Goal: Task Accomplishment & Management: Manage account settings

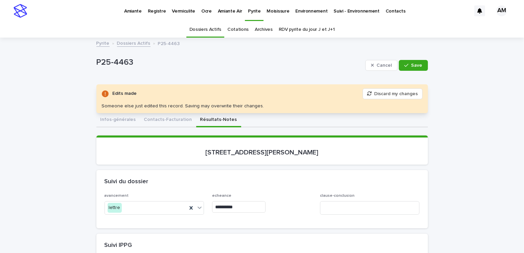
scroll to position [68, 0]
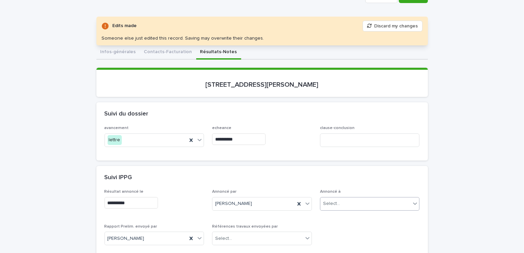
click at [341, 203] on input "text" at bounding box center [341, 204] width 1 height 6
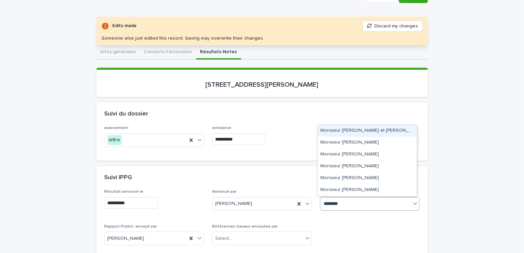
type input "*********"
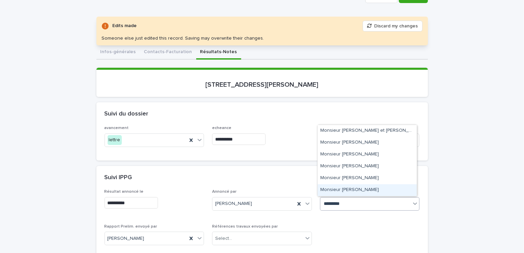
click at [360, 190] on div "Monsieur Jean-Yves McGee" at bounding box center [367, 190] width 99 height 12
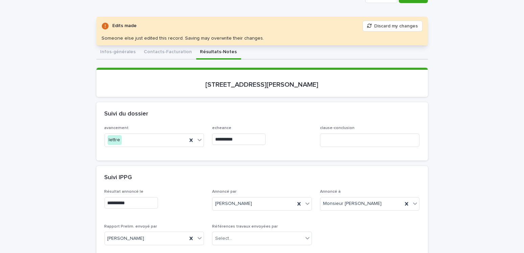
click at [422, 27] on div "Edits made Discard my changes Someone else just edited this record. Saving may …" at bounding box center [262, 31] width 332 height 29
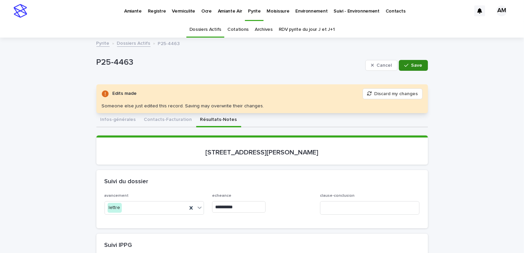
click at [411, 65] on span "Save" at bounding box center [416, 65] width 11 height 5
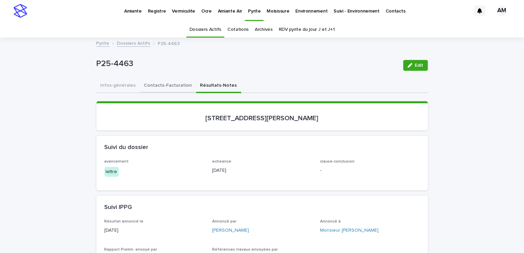
click at [167, 80] on button "Contacts-Facturation" at bounding box center [168, 86] width 56 height 14
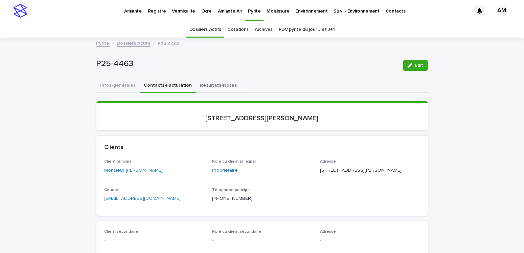
click at [213, 82] on button "Résultats-Notes" at bounding box center [218, 86] width 45 height 14
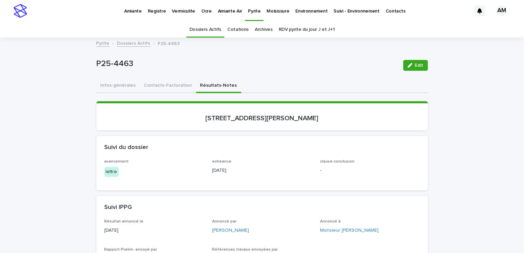
click at [162, 84] on button "Contacts-Facturation" at bounding box center [168, 86] width 56 height 14
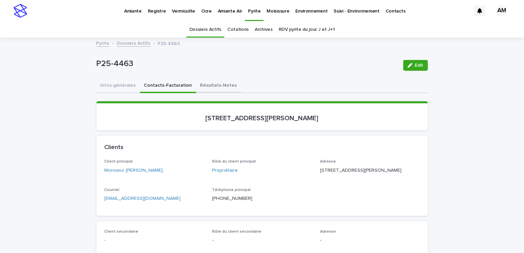
click at [203, 84] on button "Résultats-Notes" at bounding box center [218, 86] width 45 height 14
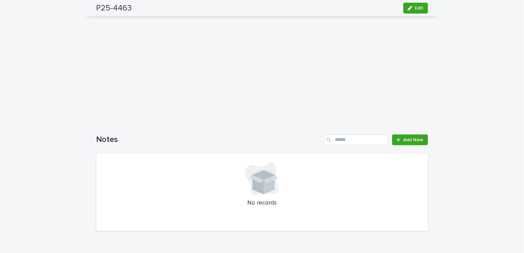
scroll to position [372, 0]
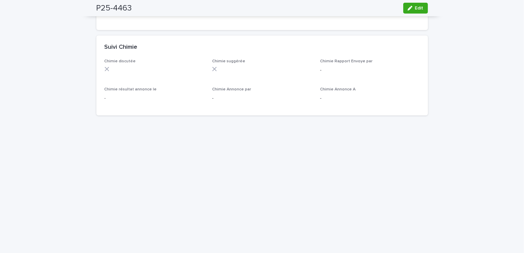
click at [443, 211] on div "Loading... Saving… Loading... Saving… P25-4463 Edit P25-4463 Edit Sorry, there …" at bounding box center [262, 52] width 524 height 773
click at [29, 120] on div "Loading... Saving… Loading... Saving… P25-4463 Edit P25-4463 Edit Sorry, there …" at bounding box center [262, 52] width 524 height 773
drag, startPoint x: 29, startPoint y: 120, endPoint x: 65, endPoint y: 143, distance: 41.8
click at [32, 120] on div "Loading... Saving… Loading... Saving… P25-4463 Edit P25-4463 Edit Sorry, there …" at bounding box center [262, 52] width 524 height 773
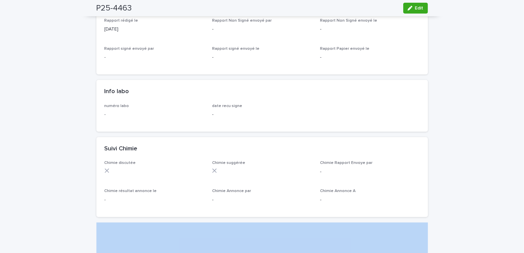
scroll to position [0, 0]
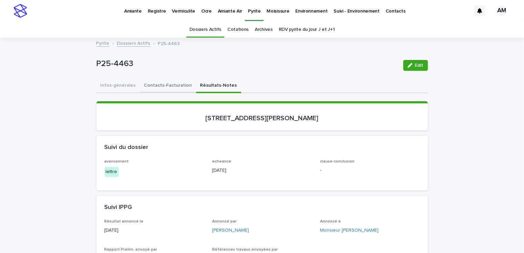
click at [150, 85] on button "Contacts-Facturation" at bounding box center [168, 86] width 56 height 14
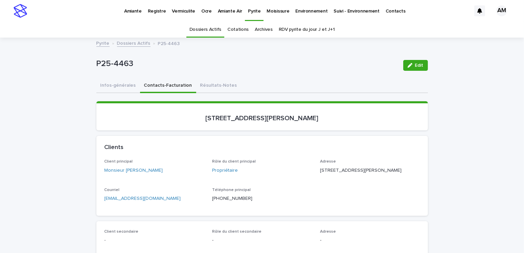
click at [155, 207] on div "Courriel dijitphoto@videotron.ca" at bounding box center [155, 197] width 100 height 20
click at [155, 202] on p "dijitphoto@videotron.ca" at bounding box center [155, 198] width 100 height 7
click at [154, 202] on p "dijitphoto@videotron.ca" at bounding box center [155, 198] width 100 height 7
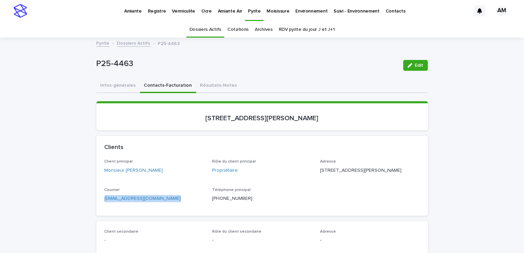
copy link "dijitphoto@videotron.ca"
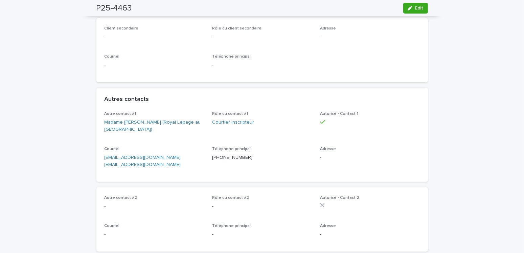
click at [175, 168] on p "isa.belled@hotmail.com ; isabelleglanzer@royallepage.ca" at bounding box center [155, 161] width 100 height 14
click at [173, 168] on p "isa.belled@hotmail.com ; isabelleglanzer@royallepage.ca" at bounding box center [155, 161] width 100 height 14
click at [172, 168] on p "isa.belled@hotmail.com ; isabelleglanzer@royallepage.ca" at bounding box center [155, 161] width 100 height 14
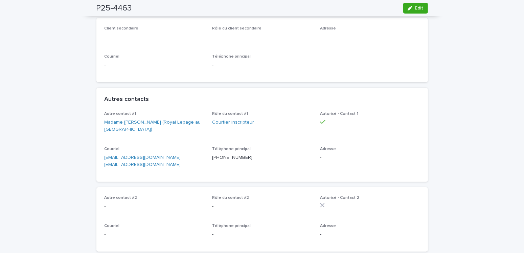
click at [172, 168] on p "isa.belled@hotmail.com ; isabelleglanzer@royallepage.ca" at bounding box center [155, 161] width 100 height 14
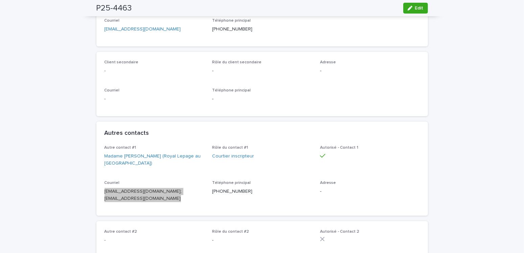
scroll to position [0, 0]
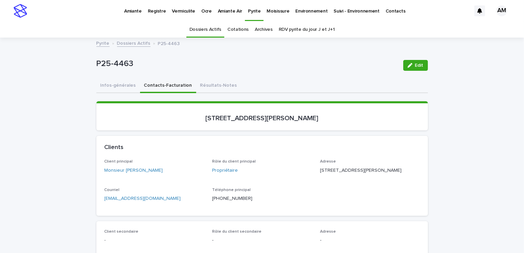
click at [133, 43] on link "Dossiers Actifs" at bounding box center [133, 43] width 33 height 8
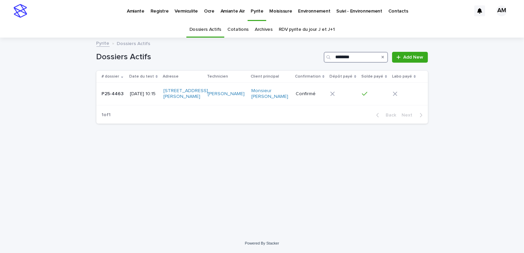
click at [358, 56] on input "********" at bounding box center [356, 57] width 64 height 11
type input "********"
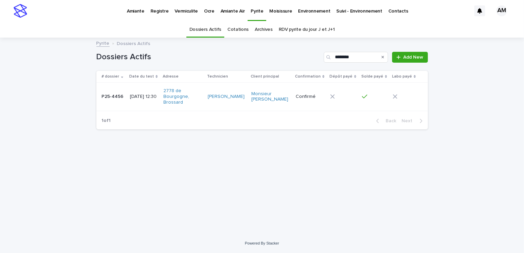
click at [142, 94] on p "2025-10-10 12:30" at bounding box center [144, 97] width 28 height 6
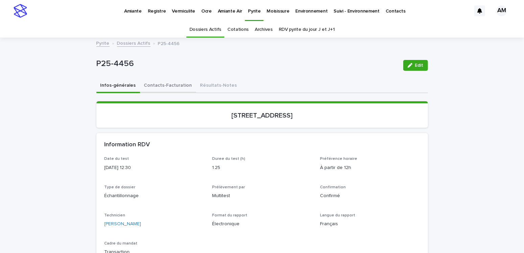
click at [173, 85] on button "Contacts-Facturation" at bounding box center [168, 86] width 56 height 14
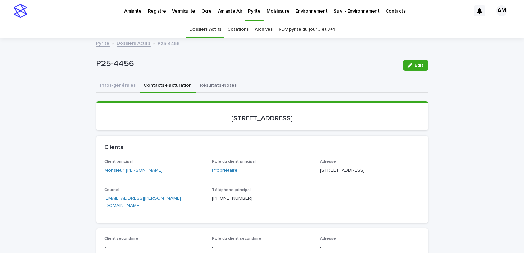
click at [208, 84] on button "Résultats-Notes" at bounding box center [218, 86] width 45 height 14
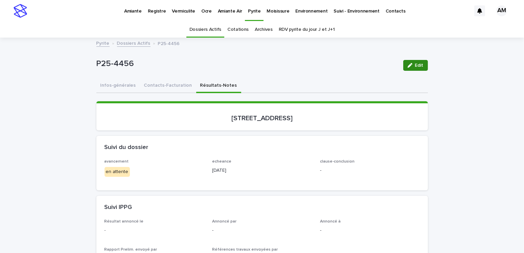
click at [424, 64] on button "Edit" at bounding box center [415, 65] width 25 height 11
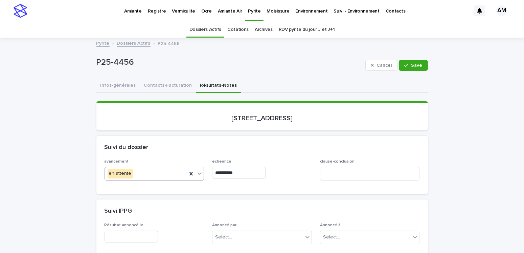
click at [138, 173] on div "en attente" at bounding box center [146, 173] width 83 height 11
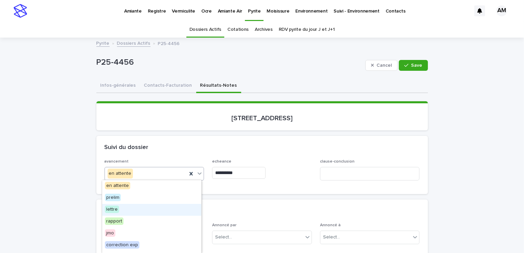
click at [112, 207] on span "lettre" at bounding box center [112, 208] width 14 height 7
click at [112, 207] on h2 "Suivi IPPG" at bounding box center [119, 210] width 28 height 7
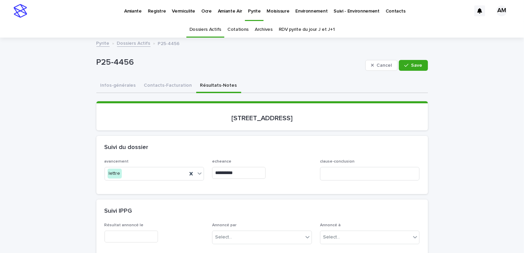
click at [229, 168] on input "**********" at bounding box center [238, 173] width 53 height 12
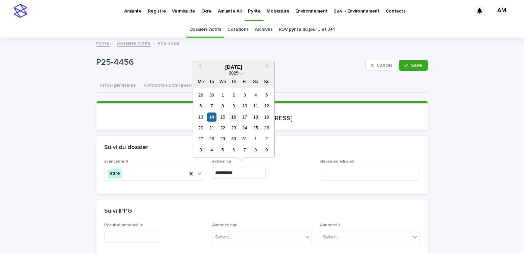
click at [232, 116] on div "16" at bounding box center [233, 116] width 9 height 9
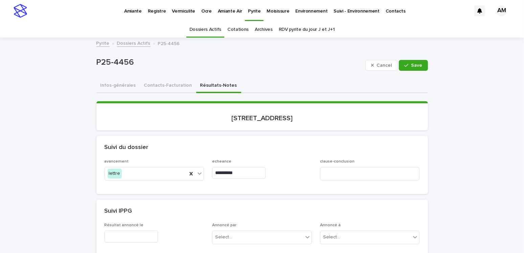
type input "**********"
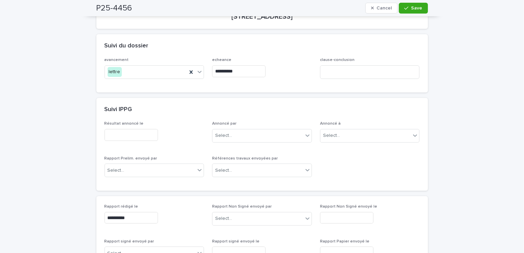
click at [130, 133] on input "text" at bounding box center [131, 135] width 53 height 12
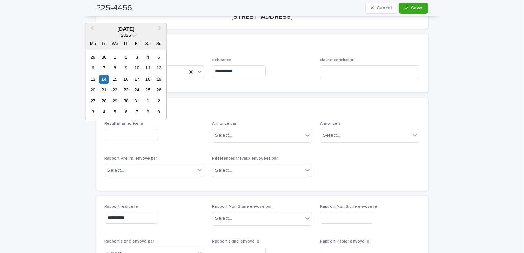
click at [130, 133] on input "text" at bounding box center [131, 135] width 53 height 12
click at [104, 78] on div "14" at bounding box center [103, 78] width 9 height 9
type input "**********"
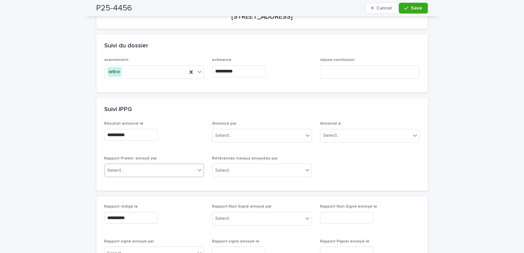
click at [125, 168] on div "Select..." at bounding box center [150, 170] width 91 height 11
click at [127, 170] on div "Select..." at bounding box center [150, 170] width 91 height 11
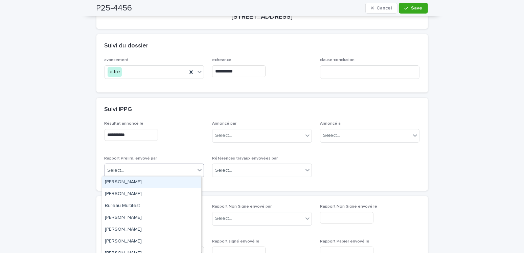
click at [125, 180] on div "[PERSON_NAME]" at bounding box center [151, 182] width 99 height 12
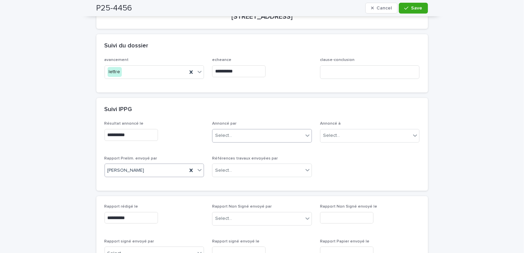
click at [250, 131] on div "Select..." at bounding box center [257, 135] width 91 height 11
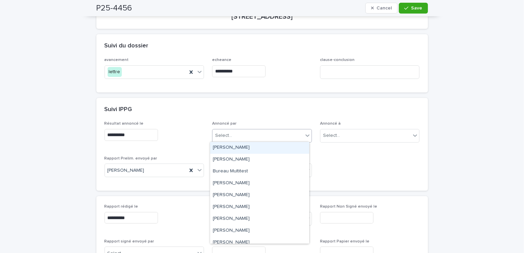
click at [237, 147] on div "[PERSON_NAME]" at bounding box center [259, 148] width 99 height 12
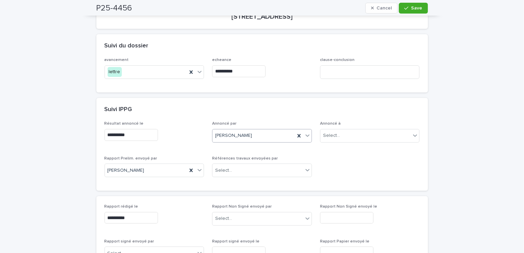
scroll to position [0, 0]
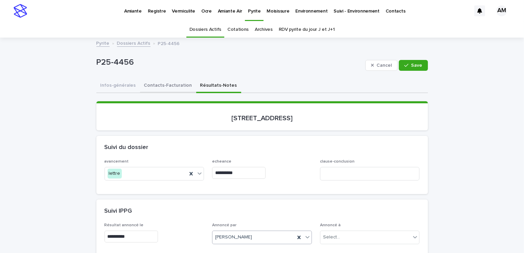
click at [168, 84] on button "Contacts-Facturation" at bounding box center [168, 86] width 56 height 14
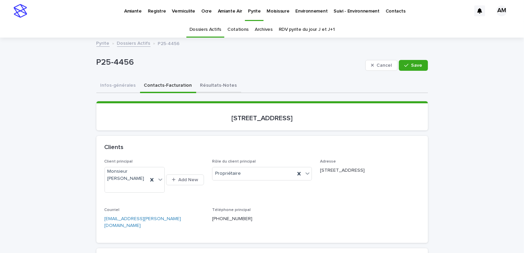
click at [210, 84] on button "Résultats-Notes" at bounding box center [218, 86] width 45 height 14
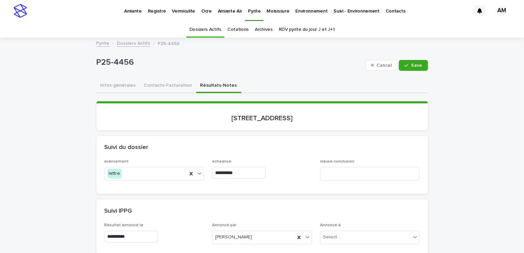
scroll to position [68, 0]
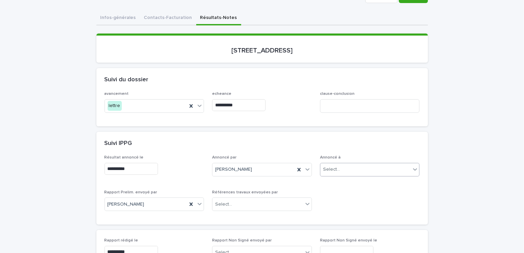
click at [345, 164] on div "Select..." at bounding box center [365, 169] width 91 height 11
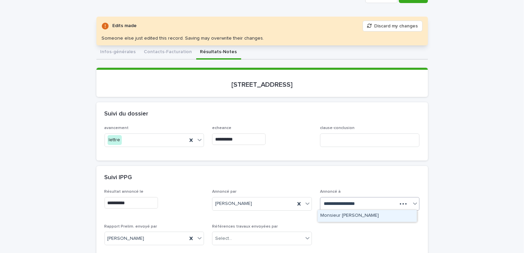
type input "**********"
click at [356, 216] on div "Monsieur Jean-François Sirois" at bounding box center [367, 216] width 99 height 12
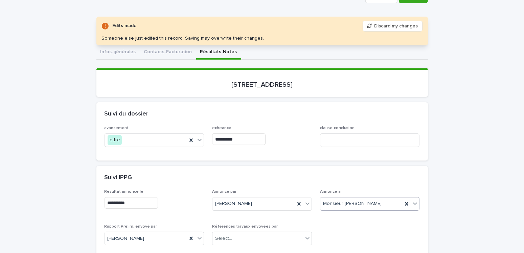
scroll to position [34, 0]
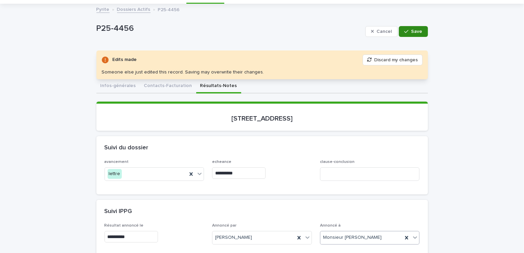
click at [417, 27] on button "Save" at bounding box center [413, 31] width 29 height 11
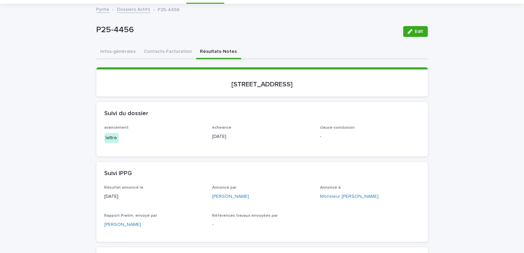
scroll to position [0, 0]
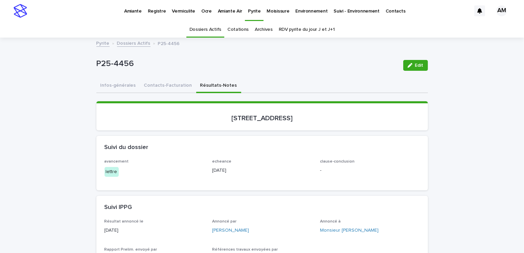
click at [137, 42] on link "Dossiers Actifs" at bounding box center [133, 43] width 33 height 8
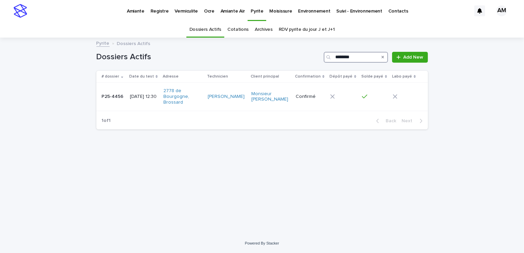
click at [361, 58] on input "********" at bounding box center [356, 57] width 64 height 11
type input "********"
click at [159, 94] on p "2025-10-10 09:00" at bounding box center [145, 97] width 30 height 6
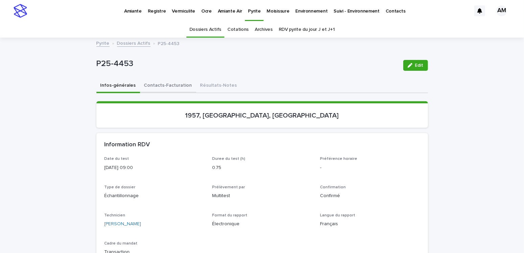
click at [161, 84] on button "Contacts-Facturation" at bounding box center [168, 86] width 56 height 14
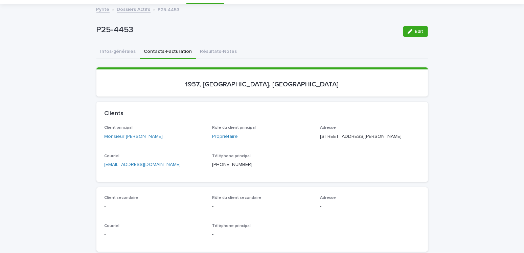
scroll to position [68, 0]
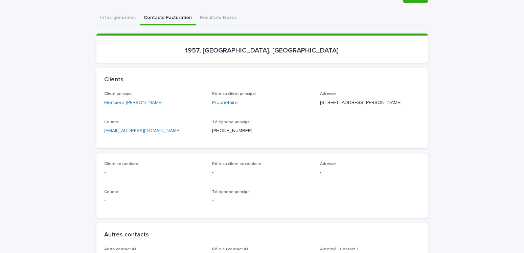
click at [196, 16] on button "Résultats-Notes" at bounding box center [218, 18] width 45 height 14
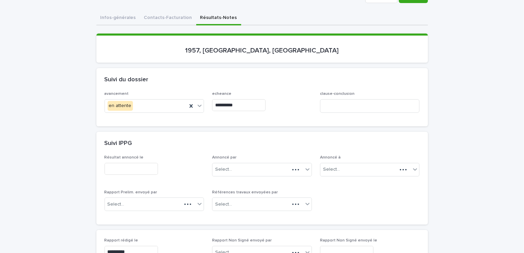
click at [133, 100] on div "en attente" at bounding box center [146, 105] width 83 height 11
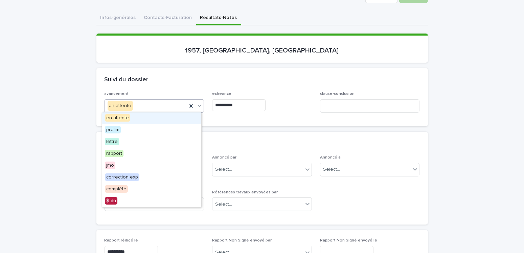
click at [133, 100] on div "en attente" at bounding box center [146, 105] width 83 height 11
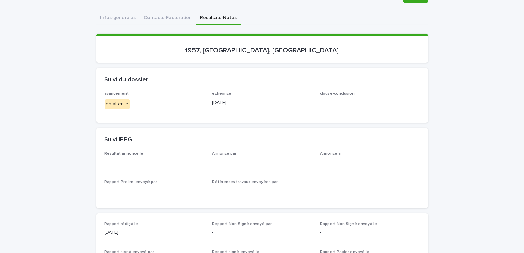
click at [137, 107] on p "en attente" at bounding box center [155, 104] width 100 height 10
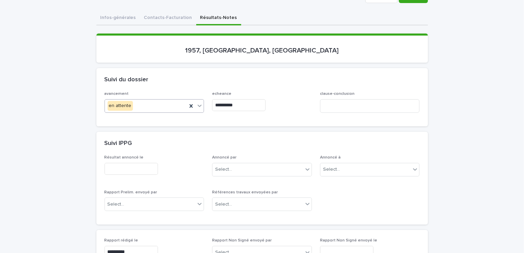
click at [140, 107] on div "en attente" at bounding box center [146, 105] width 83 height 11
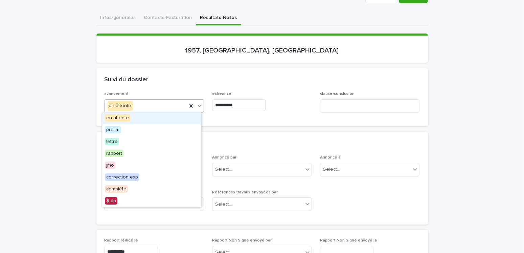
click at [133, 109] on div "en attente" at bounding box center [146, 105] width 83 height 11
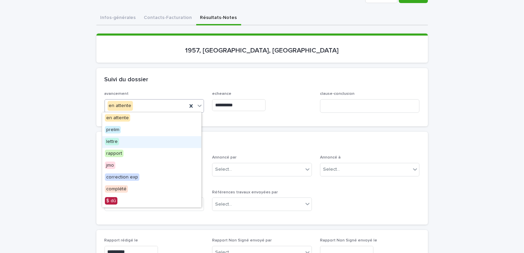
click at [115, 138] on span "lettre" at bounding box center [112, 141] width 14 height 7
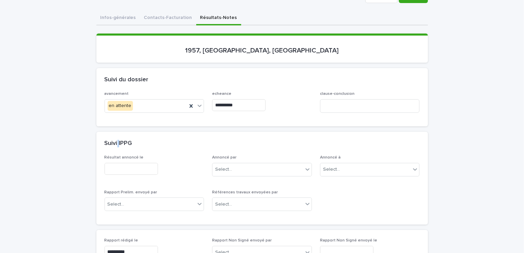
click at [115, 138] on div "Suivi IPPG" at bounding box center [262, 144] width 332 height 24
click at [234, 102] on input "**********" at bounding box center [238, 105] width 53 height 12
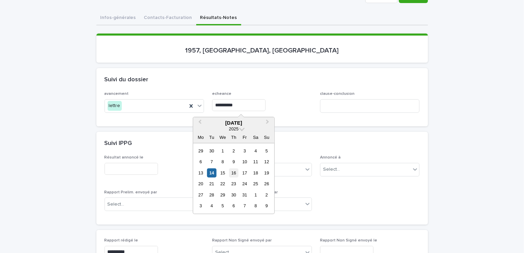
click at [233, 174] on div "16" at bounding box center [233, 172] width 9 height 9
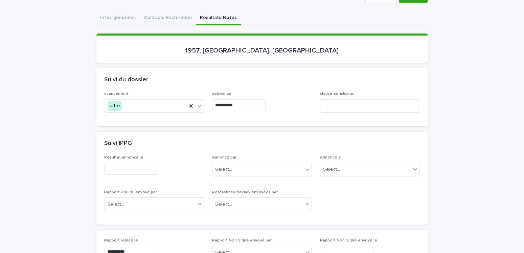
click at [233, 174] on div "Select..." at bounding box center [257, 169] width 91 height 11
type input "**********"
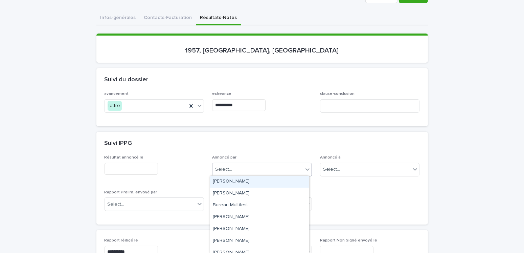
click at [106, 168] on div "Résultat annoncé le Annoncé par option Amilie Mainville focused, 1 of 16. 16 re…" at bounding box center [262, 189] width 332 height 69
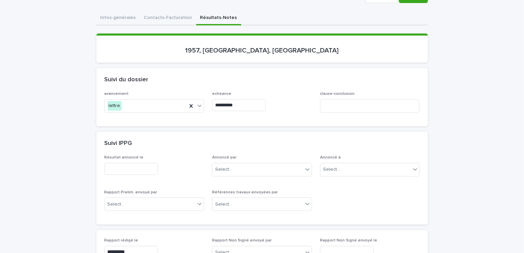
click at [117, 165] on input "text" at bounding box center [131, 169] width 53 height 12
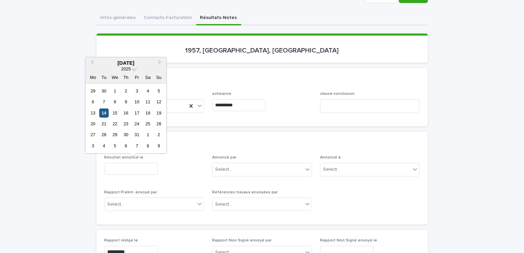
click at [106, 112] on div "14" at bounding box center [103, 112] width 9 height 9
type input "**********"
click at [106, 112] on div "avancement lettre" at bounding box center [155, 104] width 100 height 26
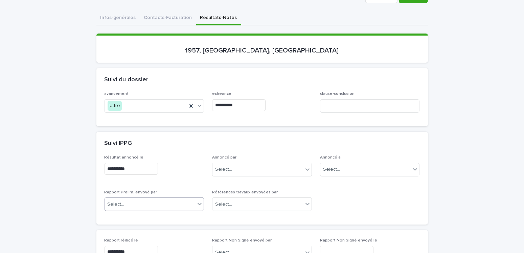
click at [129, 202] on div "Select..." at bounding box center [150, 204] width 91 height 11
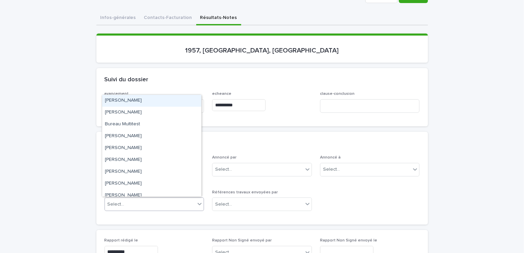
click at [129, 202] on div "Select..." at bounding box center [150, 204] width 91 height 11
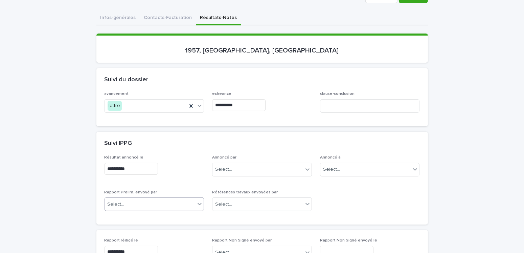
click at [129, 202] on div "Select..." at bounding box center [150, 204] width 91 height 11
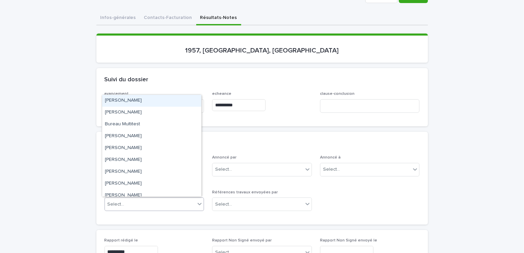
click at [133, 99] on div "[PERSON_NAME]" at bounding box center [151, 101] width 99 height 12
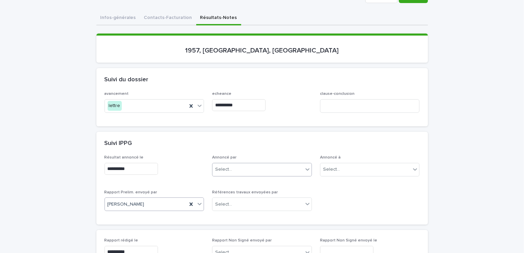
click at [221, 169] on div "Select..." at bounding box center [223, 169] width 17 height 7
click at [231, 169] on div "Select..." at bounding box center [257, 169] width 91 height 11
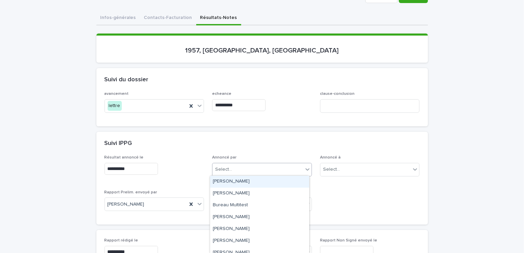
click at [232, 180] on div "[PERSON_NAME]" at bounding box center [259, 182] width 99 height 12
click at [232, 180] on div "Annoncé par option Amilie Mainville focused, 1 of 16. 16 results available. Use…" at bounding box center [262, 168] width 100 height 26
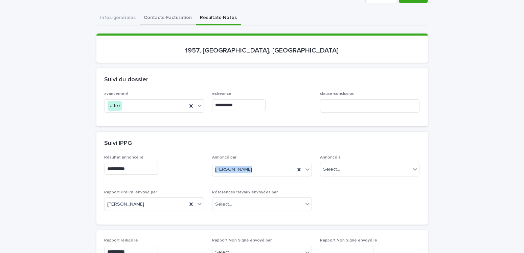
click at [169, 18] on button "Contacts-Facturation" at bounding box center [168, 18] width 56 height 14
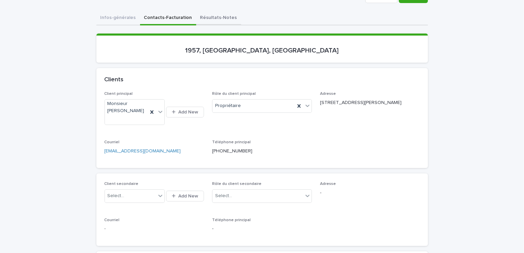
click at [205, 16] on button "Résultats-Notes" at bounding box center [218, 18] width 45 height 14
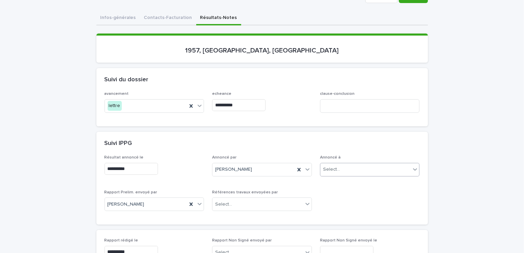
click at [328, 166] on div "Select..." at bounding box center [331, 169] width 17 height 7
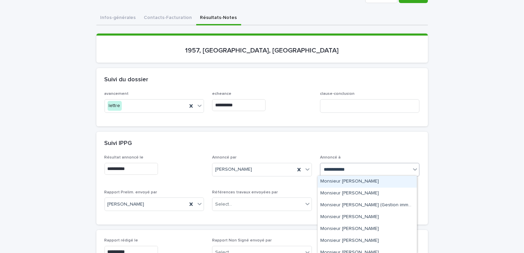
type input "**********"
click at [160, 12] on button "Contacts-Facturation" at bounding box center [168, 18] width 56 height 14
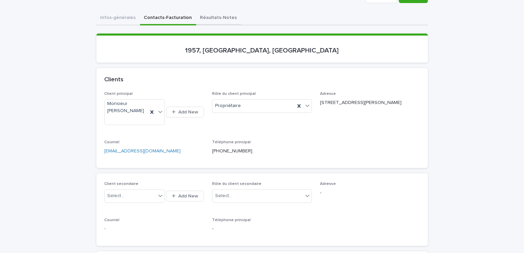
click at [212, 19] on button "Résultats-Notes" at bounding box center [218, 18] width 45 height 14
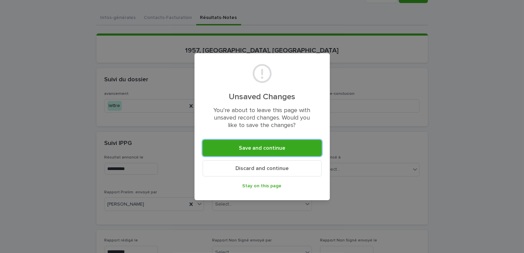
click at [269, 188] on button "Stay on this page" at bounding box center [262, 185] width 119 height 11
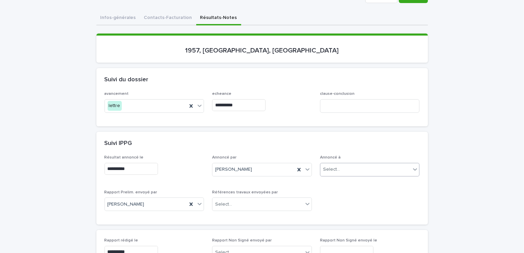
click at [329, 168] on div "Select..." at bounding box center [331, 169] width 17 height 7
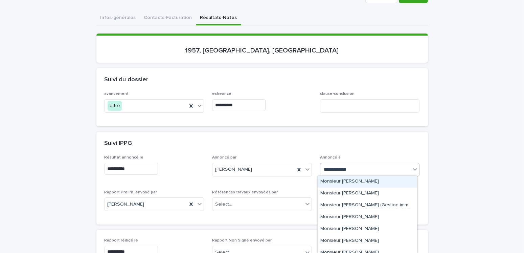
type input "**********"
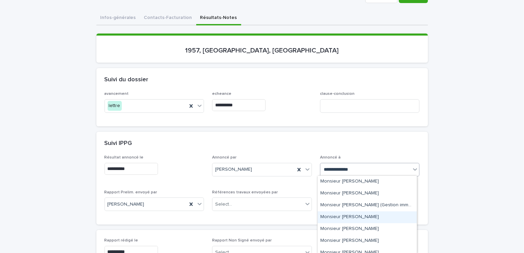
click at [384, 216] on div "Monsieur Jean-François Ferland" at bounding box center [367, 217] width 99 height 12
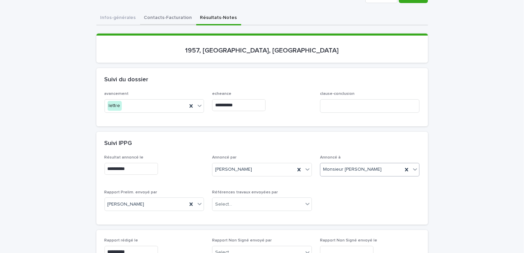
click at [170, 19] on button "Contacts-Facturation" at bounding box center [168, 18] width 56 height 14
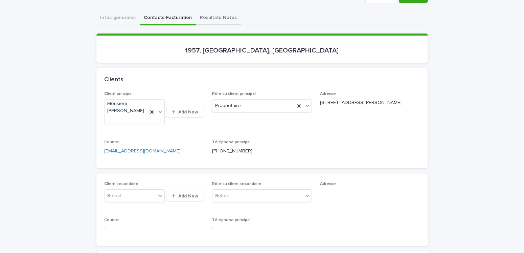
click at [213, 16] on button "Résultats-Notes" at bounding box center [218, 18] width 45 height 14
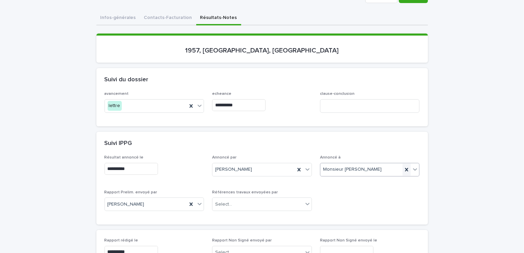
click at [403, 168] on icon at bounding box center [406, 169] width 7 height 7
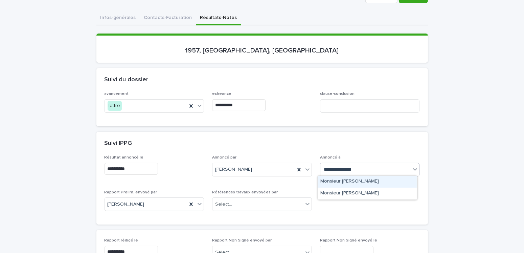
type input "**********"
click at [376, 180] on div "Monsieur Jean-François Cyr" at bounding box center [367, 182] width 99 height 12
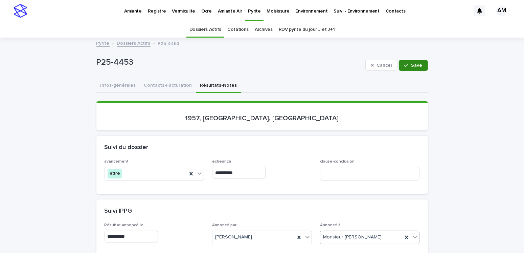
click at [407, 65] on div "button" at bounding box center [407, 65] width 7 height 5
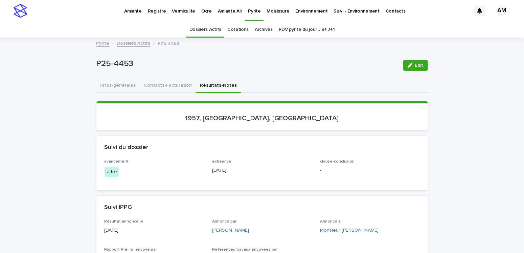
click at [128, 40] on link "Dossiers Actifs" at bounding box center [133, 43] width 33 height 8
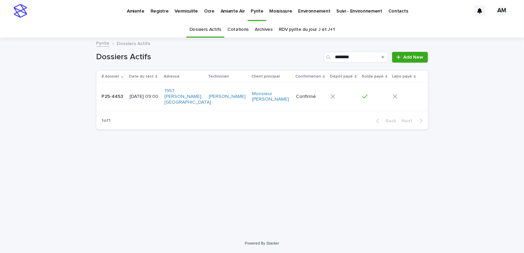
click at [128, 40] on p "Dossiers Actifs" at bounding box center [133, 42] width 33 height 7
click at [365, 58] on input "********" at bounding box center [356, 57] width 64 height 11
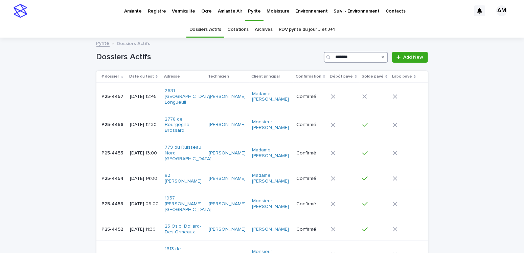
type input "********"
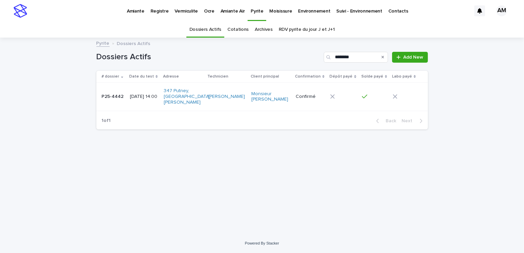
click at [140, 94] on p "2025-10-10 14:00" at bounding box center [144, 97] width 28 height 6
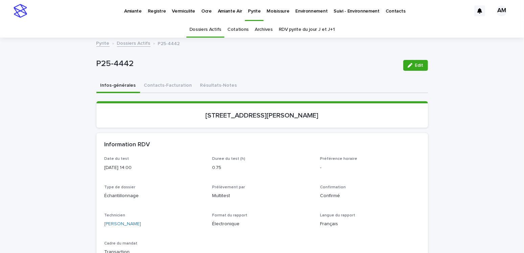
click at [127, 43] on link "Dossiers Actifs" at bounding box center [133, 43] width 33 height 8
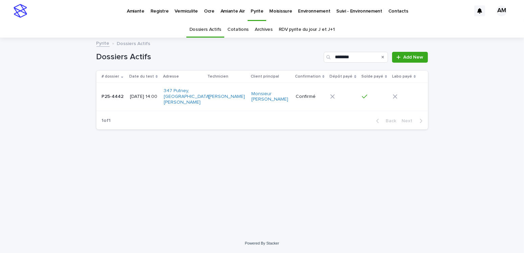
click at [158, 92] on div "2025-10-10 14:00" at bounding box center [144, 95] width 28 height 7
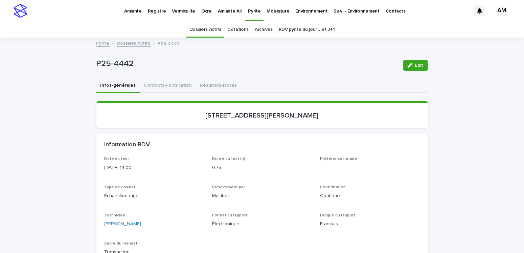
scroll to position [21, 0]
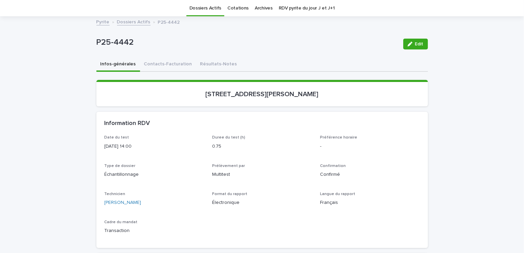
click at [158, 90] on p "347, avenue Putney, Saint-Lambert" at bounding box center [262, 94] width 315 height 8
click at [164, 60] on button "Contacts-Facturation" at bounding box center [168, 65] width 56 height 14
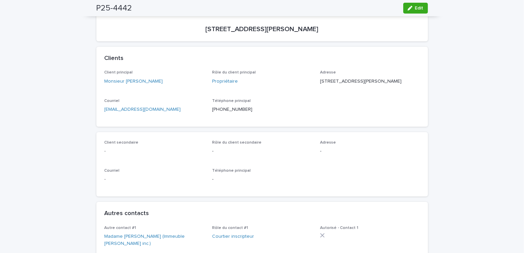
scroll to position [55, 0]
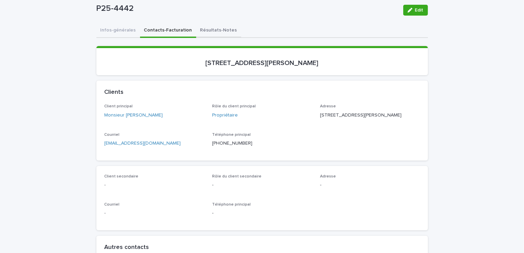
click at [207, 31] on button "Résultats-Notes" at bounding box center [218, 31] width 45 height 14
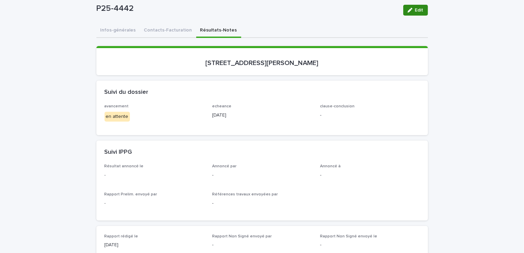
click at [406, 12] on button "Edit" at bounding box center [415, 10] width 25 height 11
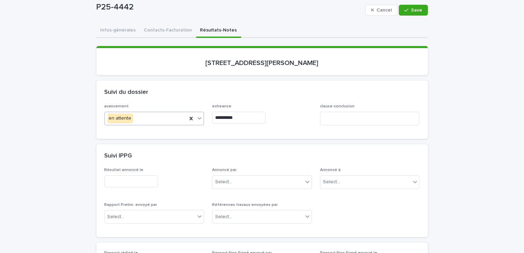
click at [134, 118] on input "text" at bounding box center [134, 118] width 1 height 6
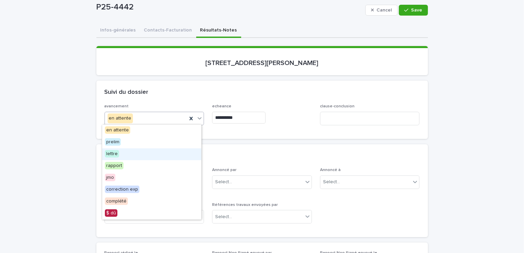
click at [107, 154] on span "lettre" at bounding box center [112, 153] width 14 height 7
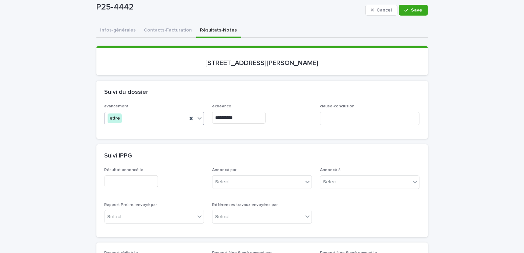
click at [233, 120] on input "**********" at bounding box center [238, 118] width 53 height 12
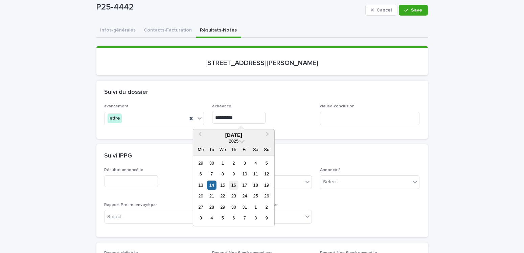
click at [234, 182] on div "16" at bounding box center [233, 184] width 9 height 9
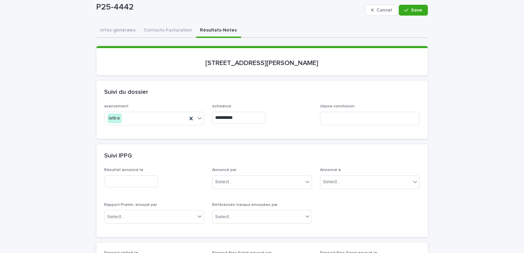
type input "**********"
click at [139, 181] on input "text" at bounding box center [131, 181] width 53 height 12
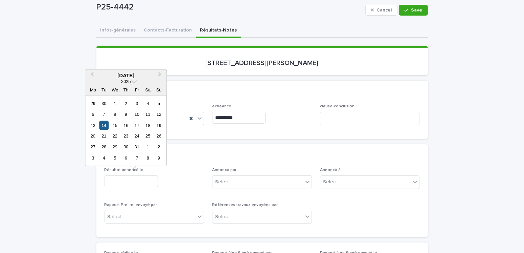
click at [106, 123] on div "14" at bounding box center [103, 124] width 9 height 9
type input "**********"
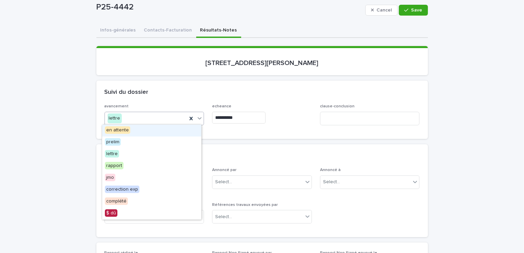
click at [106, 123] on div "lettre" at bounding box center [155, 119] width 100 height 14
click at [155, 97] on div "Suivi du dossier" at bounding box center [262, 93] width 332 height 24
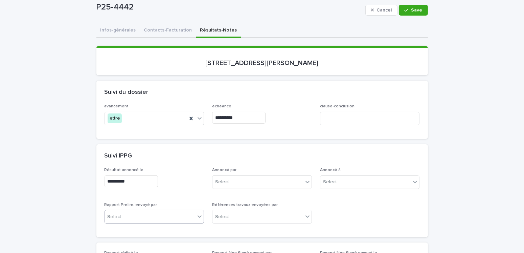
click at [128, 214] on div "Select..." at bounding box center [150, 216] width 91 height 11
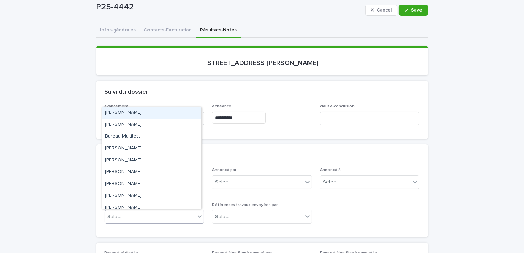
click at [127, 112] on div "[PERSON_NAME]" at bounding box center [151, 113] width 99 height 12
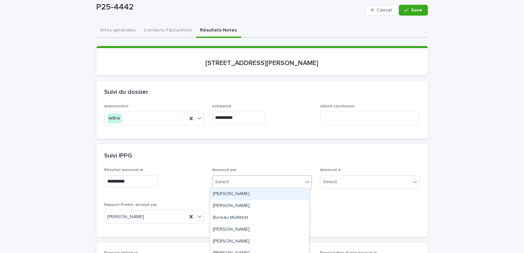
click at [225, 179] on div "Select..." at bounding box center [223, 181] width 17 height 7
click at [238, 193] on div "[PERSON_NAME]" at bounding box center [259, 194] width 99 height 12
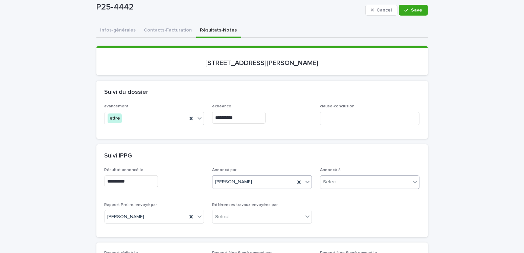
click at [326, 179] on div "Select..." at bounding box center [331, 181] width 17 height 7
type input "*********"
click at [343, 197] on div "Monsieur John Craig" at bounding box center [367, 194] width 99 height 12
click at [343, 197] on div "**********" at bounding box center [262, 197] width 315 height 61
click at [409, 14] on button "Save" at bounding box center [413, 10] width 29 height 11
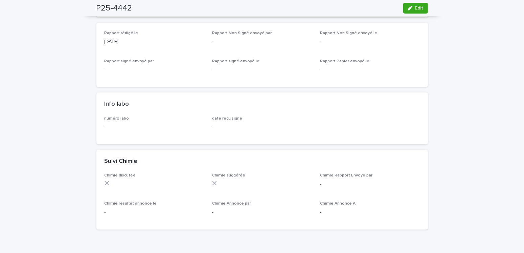
scroll to position [360, 0]
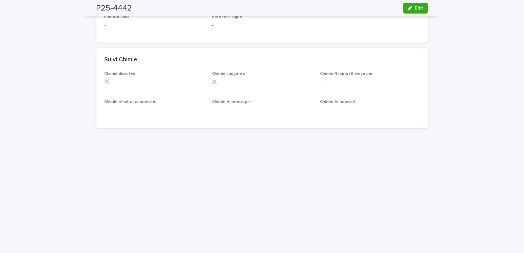
click at [31, 79] on div "Loading... Saving… Loading... Saving… P25-4442 Edit P25-4442 Edit Sorry, there …" at bounding box center [262, 53] width 524 height 748
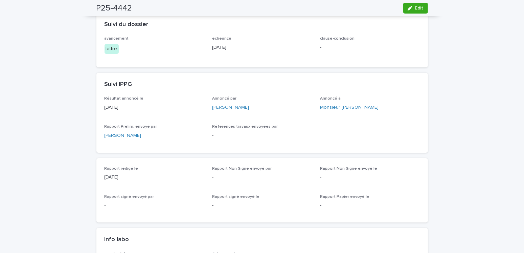
scroll to position [0, 0]
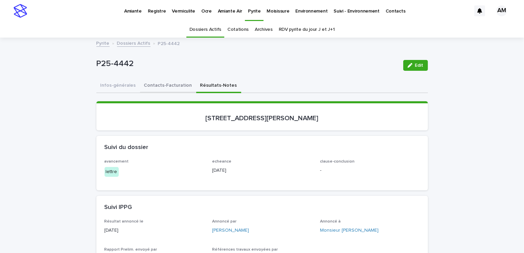
click at [160, 79] on button "Contacts-Facturation" at bounding box center [168, 86] width 56 height 14
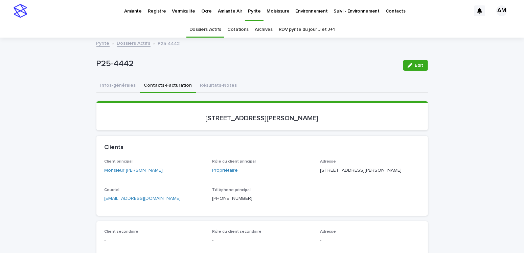
click at [150, 202] on p "jjcraig347@gmail.com" at bounding box center [155, 198] width 100 height 7
click at [148, 202] on p "jjcraig347@gmail.com" at bounding box center [155, 198] width 100 height 7
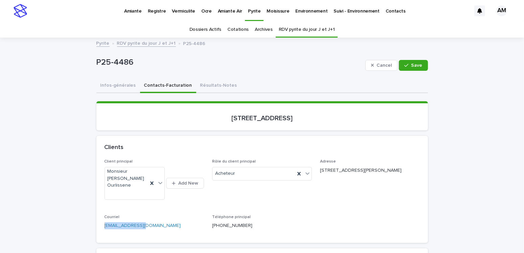
scroll to position [4, 0]
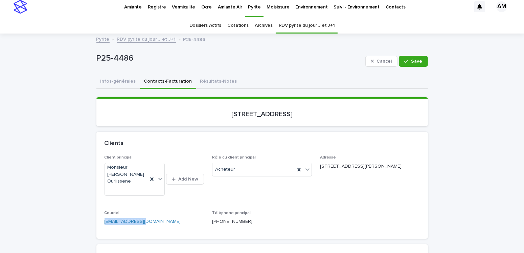
click at [184, 9] on p "Vermiculite" at bounding box center [183, 3] width 23 height 14
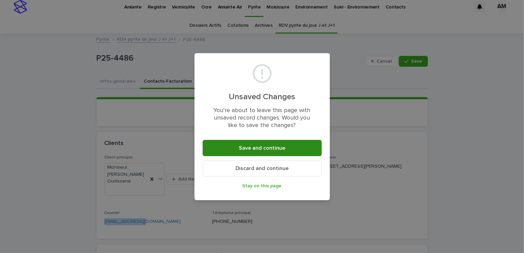
click at [272, 147] on span "Save and continue" at bounding box center [262, 147] width 46 height 5
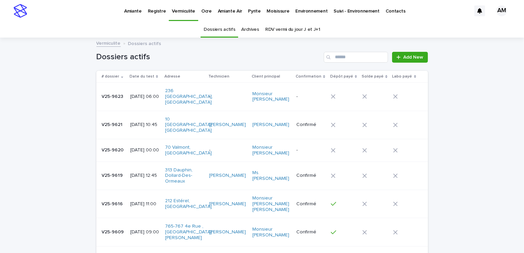
click at [142, 122] on p "[DATE] 10:45" at bounding box center [144, 125] width 29 height 6
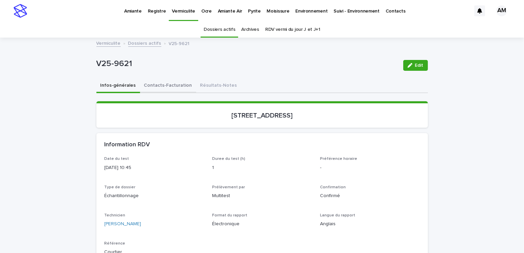
click at [157, 82] on button "Contacts-Facturation" at bounding box center [168, 86] width 56 height 14
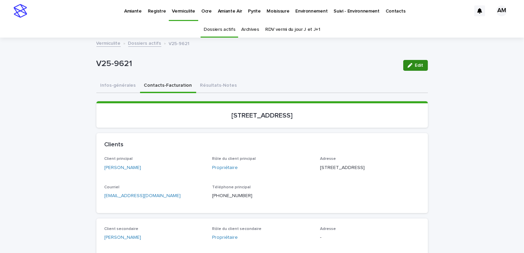
click at [415, 65] on span "Edit" at bounding box center [419, 65] width 8 height 5
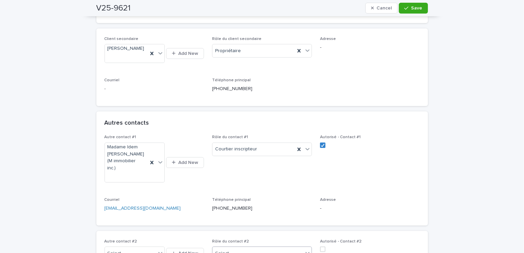
scroll to position [271, 0]
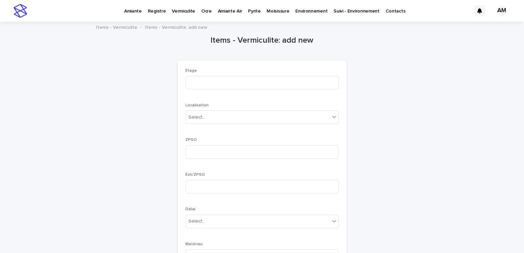
click at [118, 27] on p "Items - Vermiculite" at bounding box center [116, 26] width 41 height 7
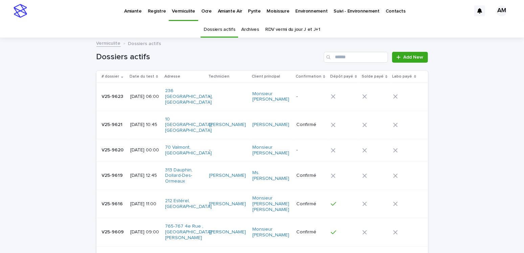
click at [143, 122] on p "[DATE] 10:45" at bounding box center [144, 125] width 29 height 6
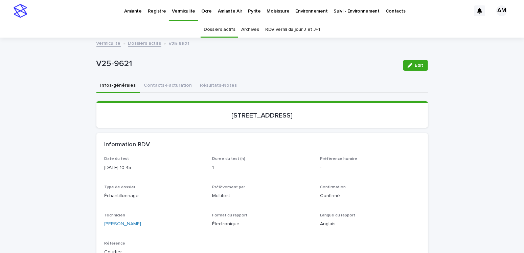
scroll to position [21, 0]
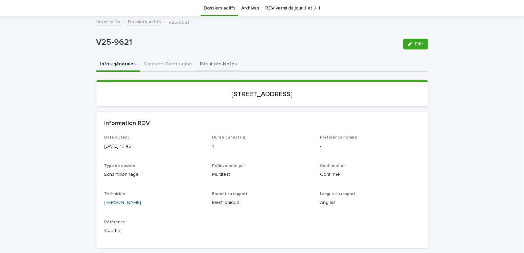
click at [213, 62] on button "Résultats-Notes" at bounding box center [218, 65] width 45 height 14
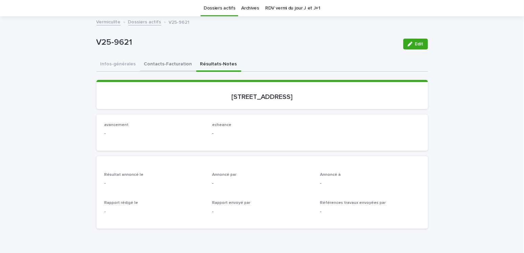
click at [153, 63] on button "Contacts-Facturation" at bounding box center [168, 65] width 56 height 14
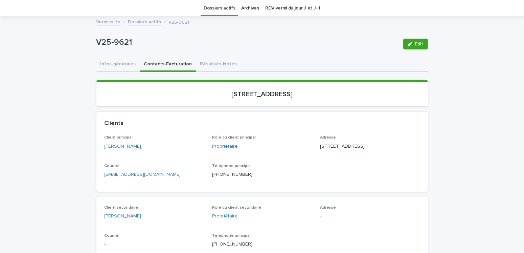
scroll to position [190, 0]
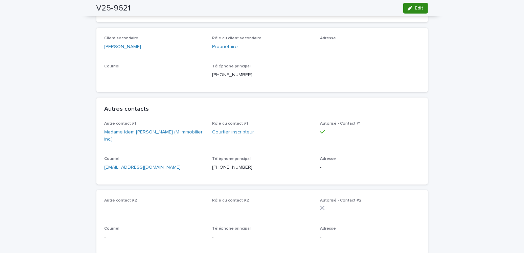
click at [412, 4] on button "Edit" at bounding box center [415, 8] width 25 height 11
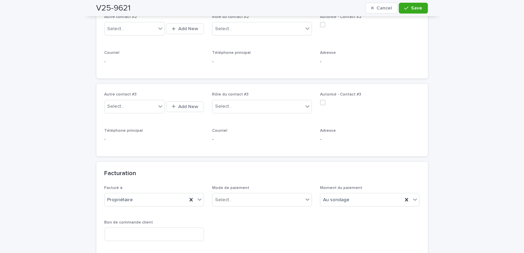
scroll to position [360, 0]
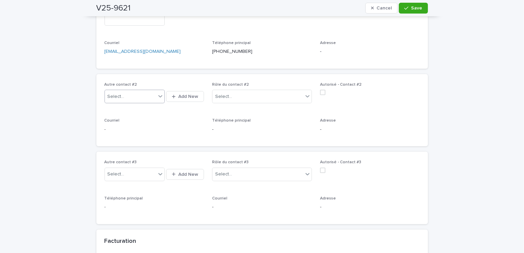
click at [125, 102] on div "Select..." at bounding box center [130, 96] width 51 height 11
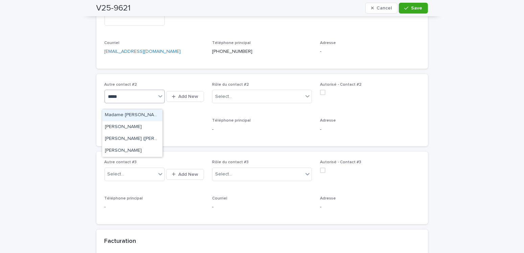
type input "******"
click at [136, 128] on div "[PERSON_NAME]" at bounding box center [132, 127] width 60 height 12
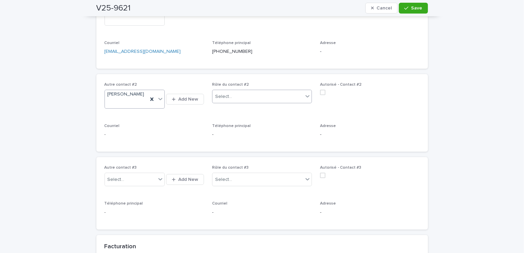
click at [226, 100] on div "Select..." at bounding box center [223, 96] width 17 height 7
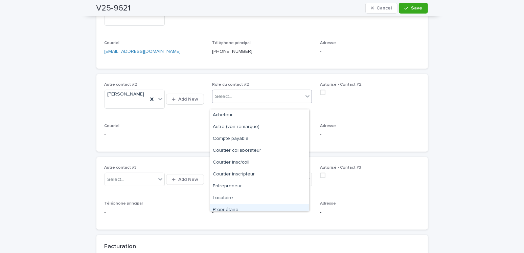
click at [229, 207] on div "Propriétaire" at bounding box center [259, 210] width 99 height 12
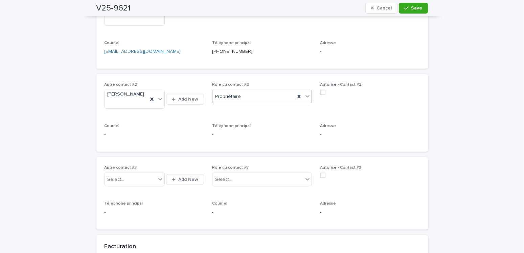
scroll to position [326, 0]
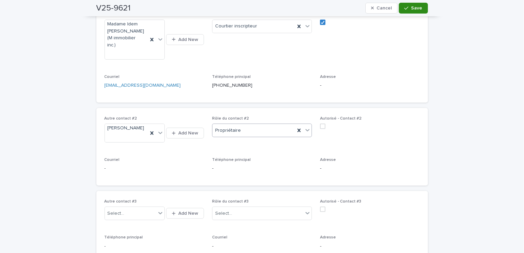
click at [404, 8] on icon "button" at bounding box center [406, 8] width 4 height 5
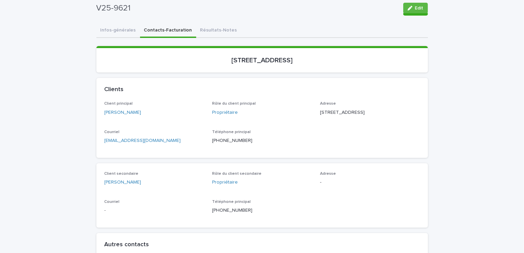
scroll to position [21, 0]
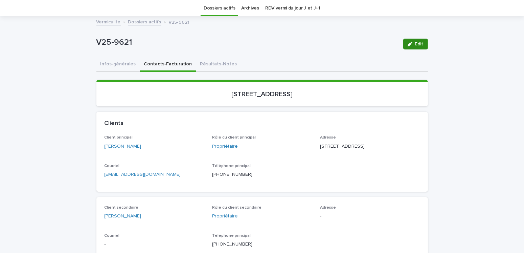
click at [409, 42] on icon "button" at bounding box center [410, 44] width 5 height 5
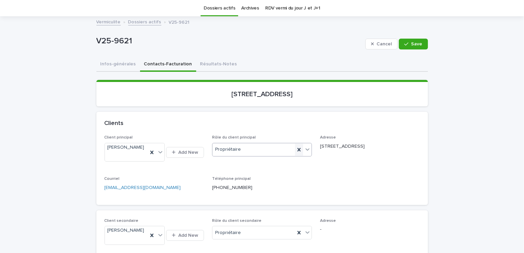
click at [297, 148] on icon at bounding box center [298, 149] width 3 height 3
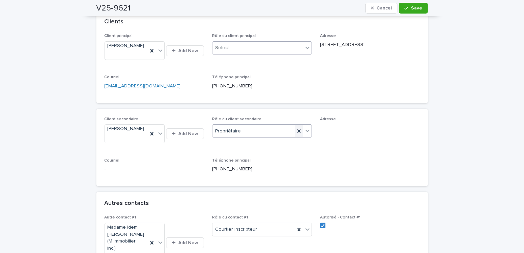
click at [297, 133] on icon at bounding box center [298, 130] width 3 height 3
click at [150, 137] on icon at bounding box center [151, 133] width 7 height 7
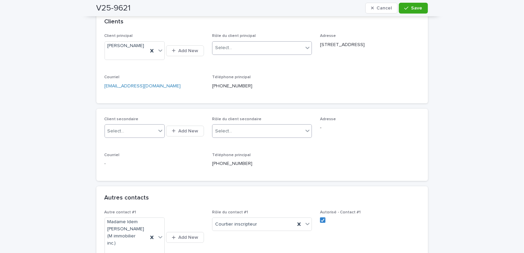
scroll to position [21, 0]
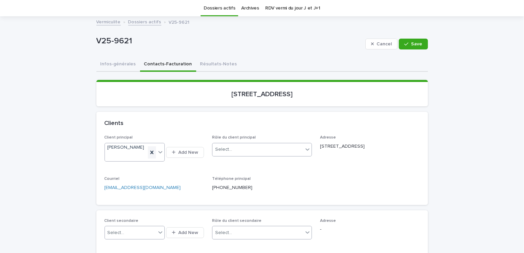
click at [151, 152] on icon at bounding box center [151, 152] width 7 height 7
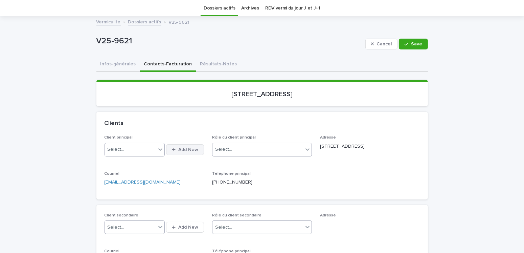
click at [175, 147] on div "button" at bounding box center [175, 149] width 6 height 4
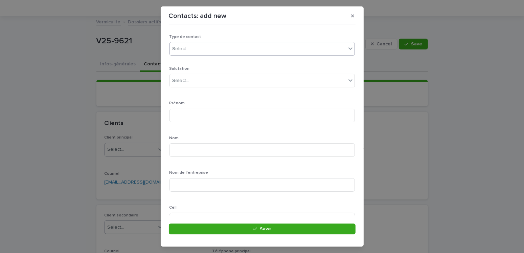
click at [195, 48] on div "Select..." at bounding box center [258, 48] width 176 height 11
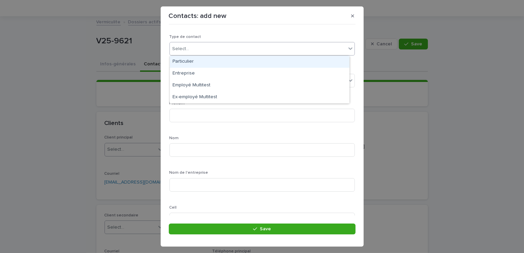
click at [208, 31] on div "Loading... Saving… Loading... Saving… Type de contact option Particulier focuse…" at bounding box center [261, 201] width 185 height 346
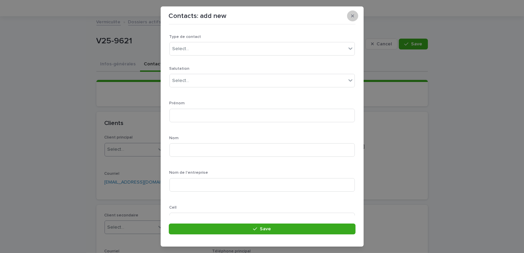
click at [354, 15] on button "button" at bounding box center [352, 15] width 11 height 11
click at [352, 15] on icon "button" at bounding box center [352, 15] width 3 height 3
click at [352, 15] on icon "button" at bounding box center [352, 16] width 3 height 5
click at [351, 12] on button "button" at bounding box center [352, 15] width 11 height 11
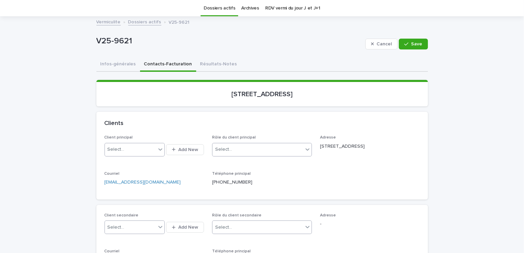
click at [120, 147] on div "Select..." at bounding box center [116, 149] width 17 height 7
type input "*****"
click at [180, 148] on span "Add New" at bounding box center [188, 149] width 20 height 5
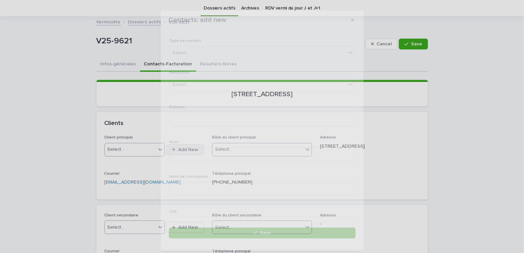
click at [180, 148] on div "Nom" at bounding box center [261, 153] width 185 height 26
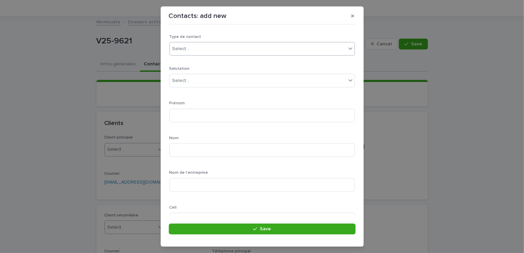
click at [181, 49] on div "Select..." at bounding box center [181, 48] width 17 height 7
click at [192, 47] on div "Select..." at bounding box center [258, 48] width 176 height 11
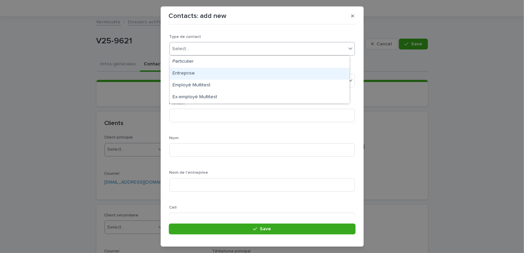
click at [183, 72] on div "Entreprise" at bounding box center [260, 74] width 180 height 12
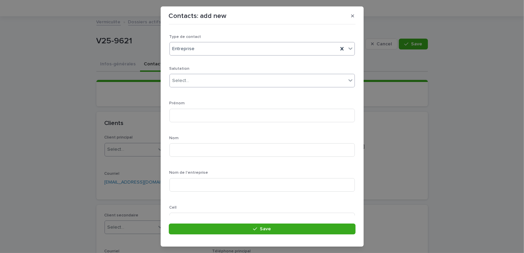
click at [184, 81] on div "Select..." at bounding box center [181, 80] width 17 height 7
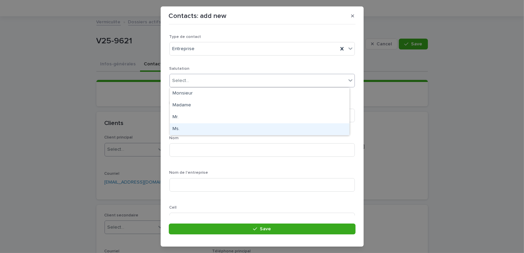
click at [176, 130] on div "Ms." at bounding box center [260, 129] width 180 height 12
click at [176, 130] on div "Salutation option Ms. focused, 4 of 4. 4 results available. Use Up and Down to …" at bounding box center [261, 217] width 185 height 302
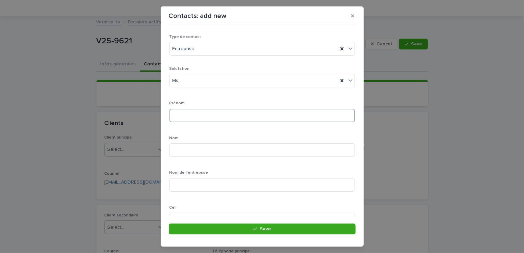
click at [186, 117] on input at bounding box center [261, 116] width 185 height 14
type input "******"
type input "********"
type input "**********"
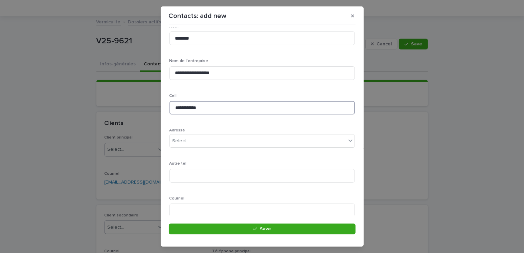
scroll to position [145, 0]
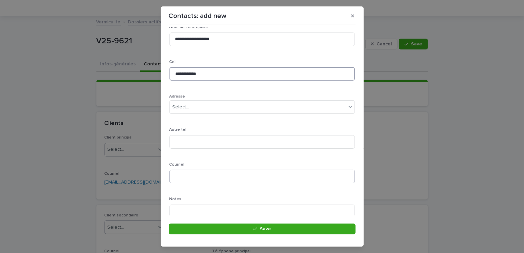
type input "**********"
click at [177, 176] on input at bounding box center [261, 176] width 185 height 14
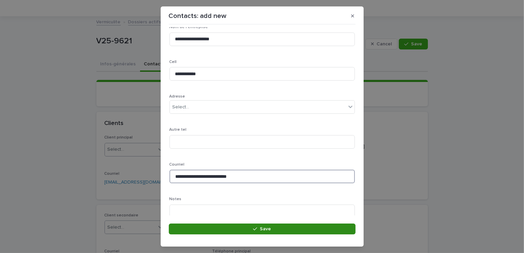
type input "**********"
click at [268, 229] on span "Save" at bounding box center [265, 228] width 11 height 5
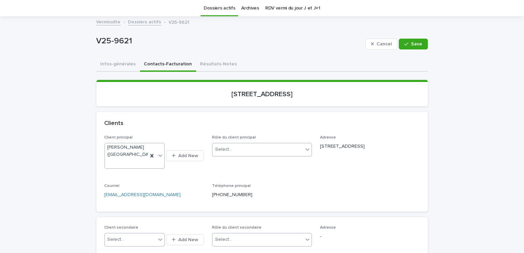
click at [227, 146] on div "Select..." at bounding box center [223, 149] width 17 height 7
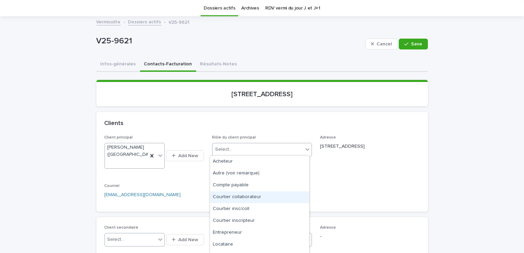
click at [239, 196] on div "Courtier collaborateur" at bounding box center [259, 197] width 99 height 12
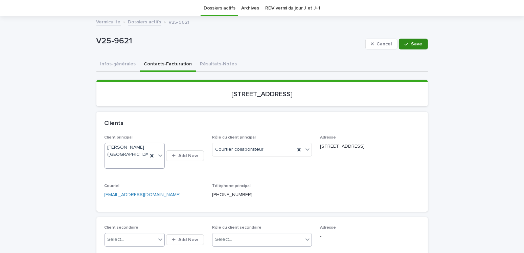
click at [412, 44] on span "Save" at bounding box center [416, 44] width 11 height 5
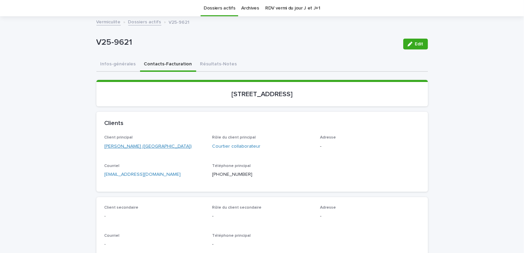
click at [156, 143] on link "[PERSON_NAME] ([GEOGRAPHIC_DATA])" at bounding box center [149, 146] width 88 height 7
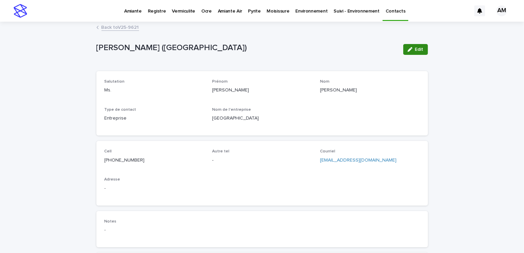
click at [415, 47] on span "Edit" at bounding box center [419, 49] width 8 height 5
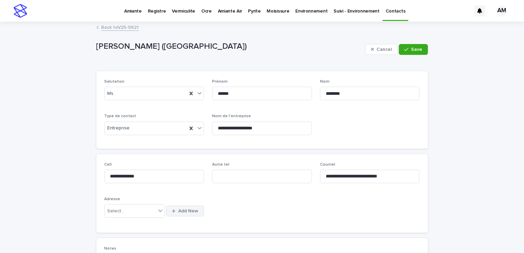
click at [183, 210] on span "Add New" at bounding box center [188, 210] width 20 height 5
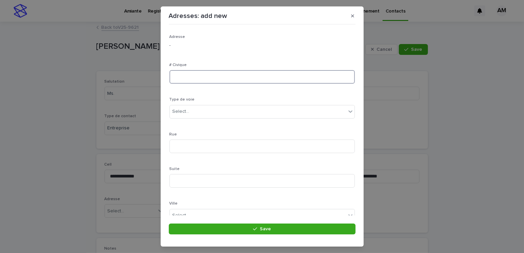
click at [184, 76] on input at bounding box center [261, 77] width 185 height 14
type input "***"
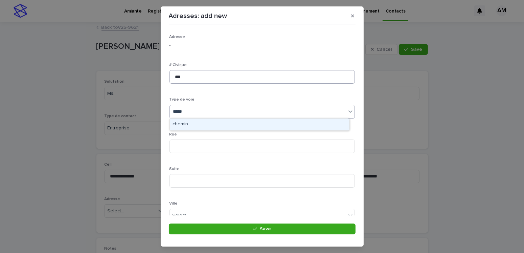
type input "******"
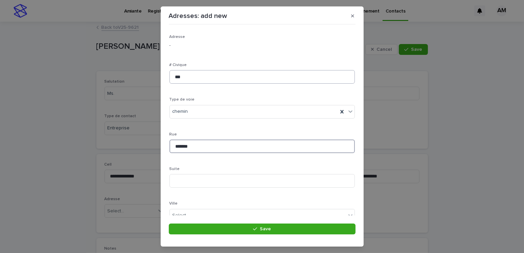
type input "*******"
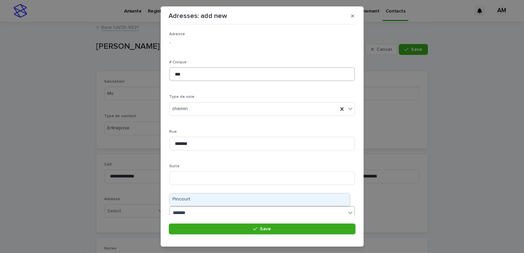
type input "********"
click at [193, 200] on div "Pincourt" at bounding box center [260, 199] width 180 height 12
click at [193, 200] on p "Ville" at bounding box center [261, 200] width 185 height 5
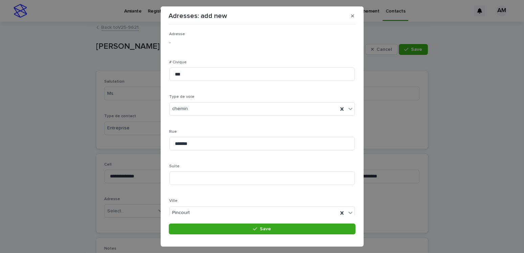
scroll to position [104, 0]
click at [183, 144] on div "Select..." at bounding box center [181, 145] width 17 height 7
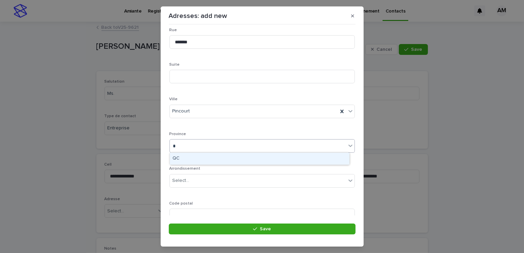
type input "**"
click at [182, 158] on div "QC" at bounding box center [260, 159] width 180 height 12
click at [182, 158] on div "Adresse - # Civique *** Type de voie chemin Rue ******* [GEOGRAPHIC_DATA] optio…" at bounding box center [261, 78] width 185 height 297
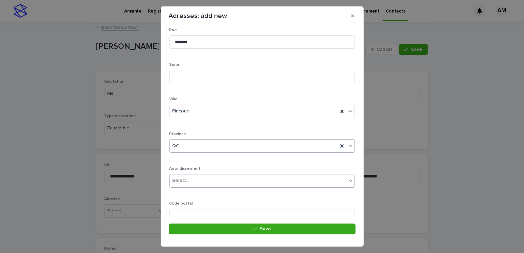
scroll to position [131, 0]
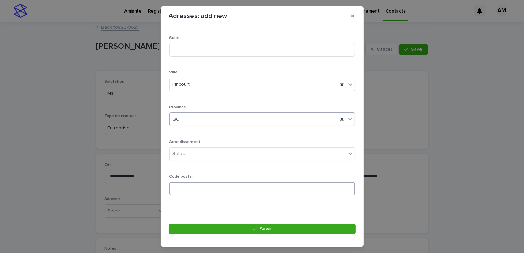
click at [188, 186] on input at bounding box center [261, 189] width 185 height 14
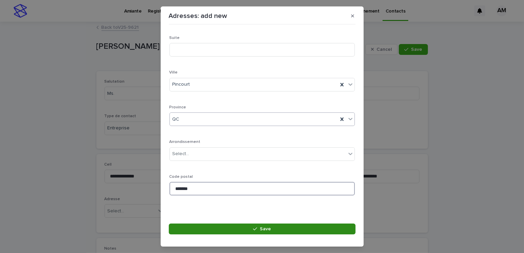
type input "*******"
click at [273, 228] on button "Save" at bounding box center [262, 228] width 187 height 11
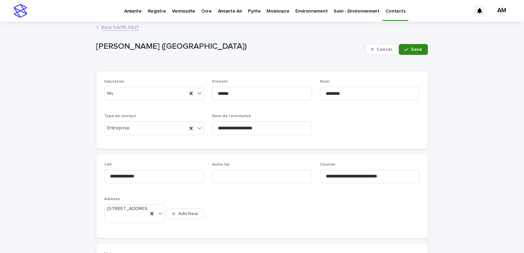
click at [417, 49] on span "Save" at bounding box center [416, 49] width 11 height 5
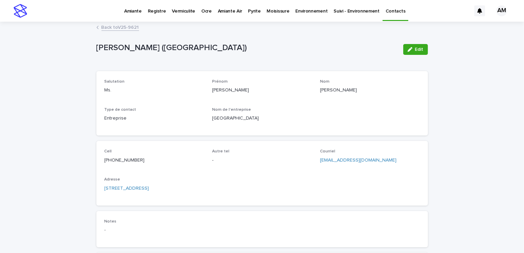
click at [111, 27] on link "Back to V25-9621" at bounding box center [120, 27] width 38 height 8
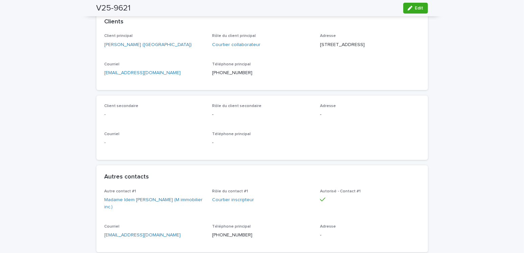
scroll to position [190, 0]
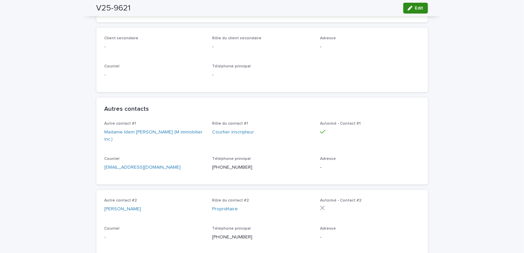
click at [409, 10] on icon "button" at bounding box center [410, 8] width 5 height 5
click at [417, 6] on span "Edit" at bounding box center [419, 8] width 8 height 5
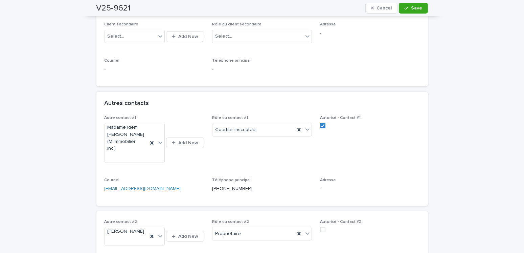
scroll to position [258, 0]
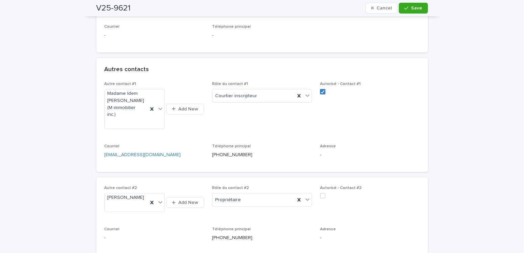
click at [321, 193] on span at bounding box center [322, 195] width 5 height 5
click at [414, 7] on span "Save" at bounding box center [416, 8] width 11 height 5
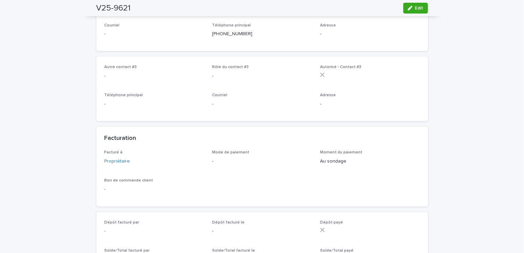
scroll to position [224, 0]
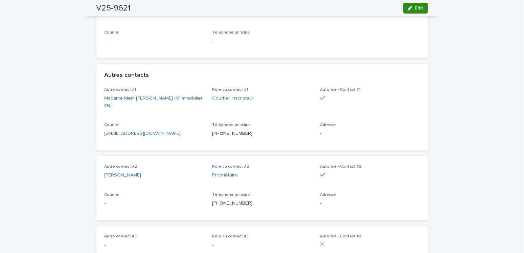
click at [415, 9] on span "Edit" at bounding box center [419, 8] width 8 height 5
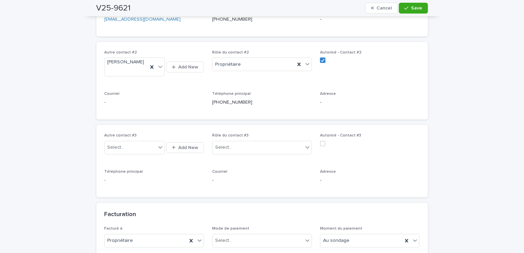
scroll to position [495, 0]
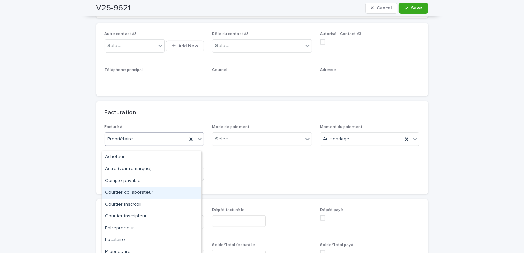
click at [132, 193] on div "Courtier collaborateur" at bounding box center [151, 193] width 99 height 12
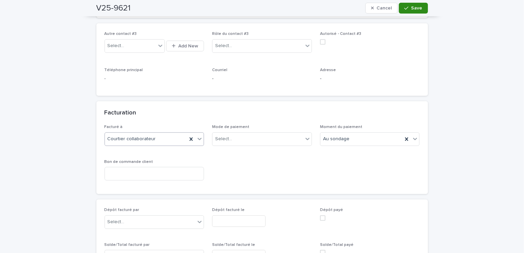
click at [410, 11] on button "Save" at bounding box center [413, 8] width 29 height 11
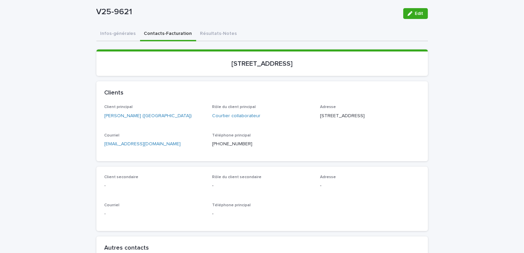
scroll to position [0, 0]
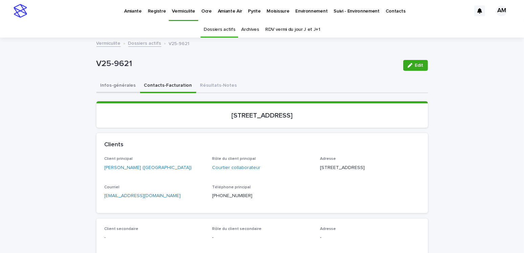
click at [115, 82] on button "Infos-générales" at bounding box center [118, 86] width 44 height 14
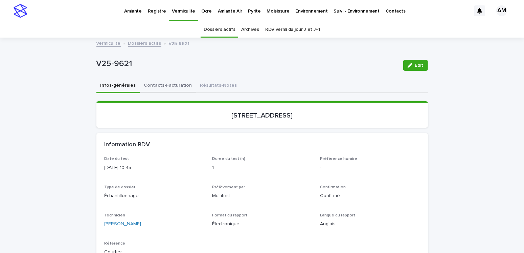
click at [163, 82] on button "Contacts-Facturation" at bounding box center [168, 86] width 56 height 14
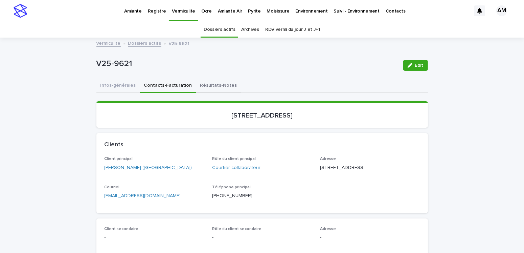
click at [206, 83] on button "Résultats-Notes" at bounding box center [218, 86] width 45 height 14
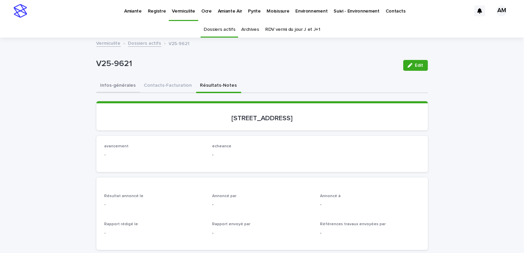
click at [116, 84] on button "Infos-générales" at bounding box center [118, 86] width 44 height 14
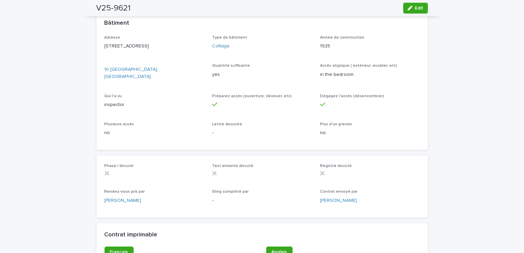
scroll to position [385, 0]
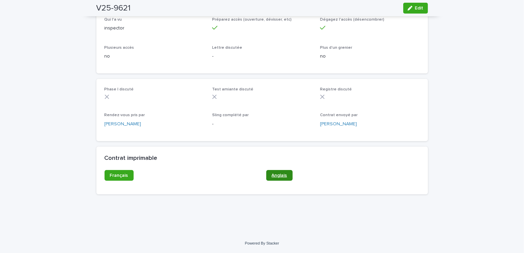
click at [280, 179] on link "Anglais" at bounding box center [279, 175] width 26 height 11
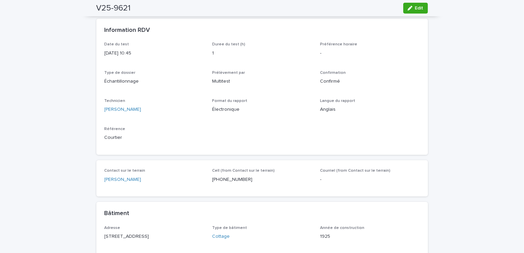
scroll to position [0, 0]
